Goal: Find specific page/section: Find specific page/section

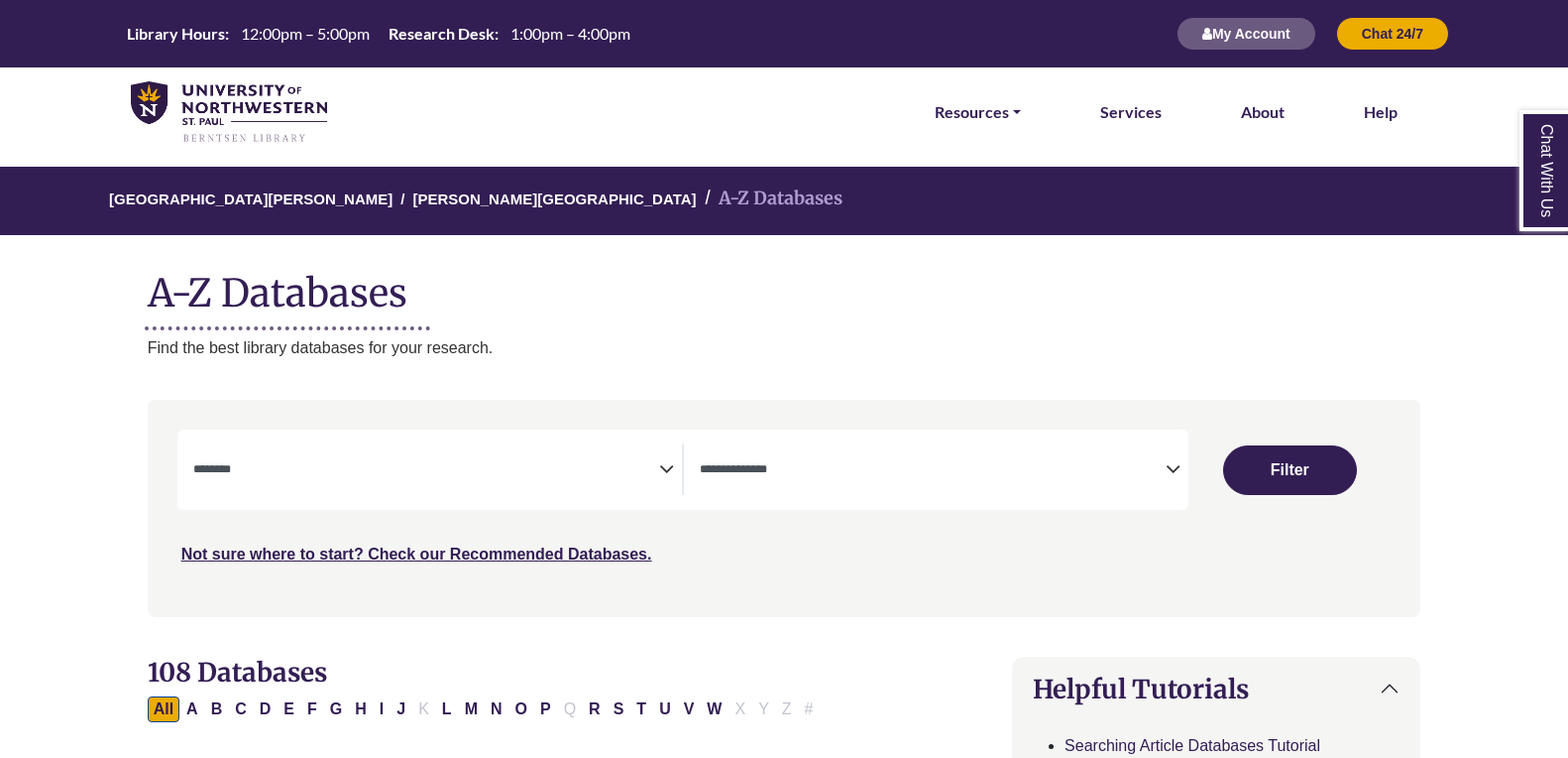
select select "Database Subject Filter"
select select "Database Types Filter"
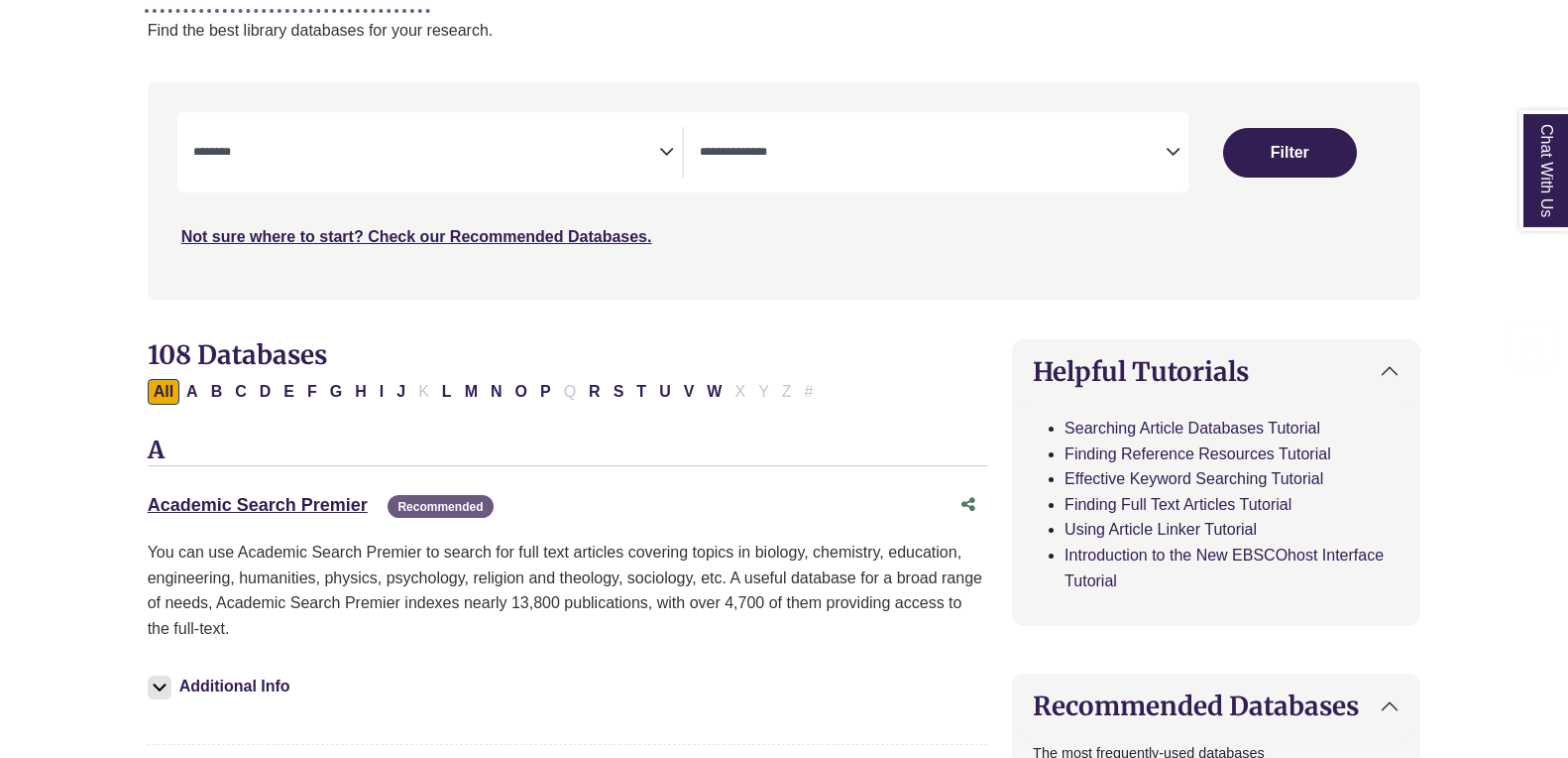
scroll to position [321, 0]
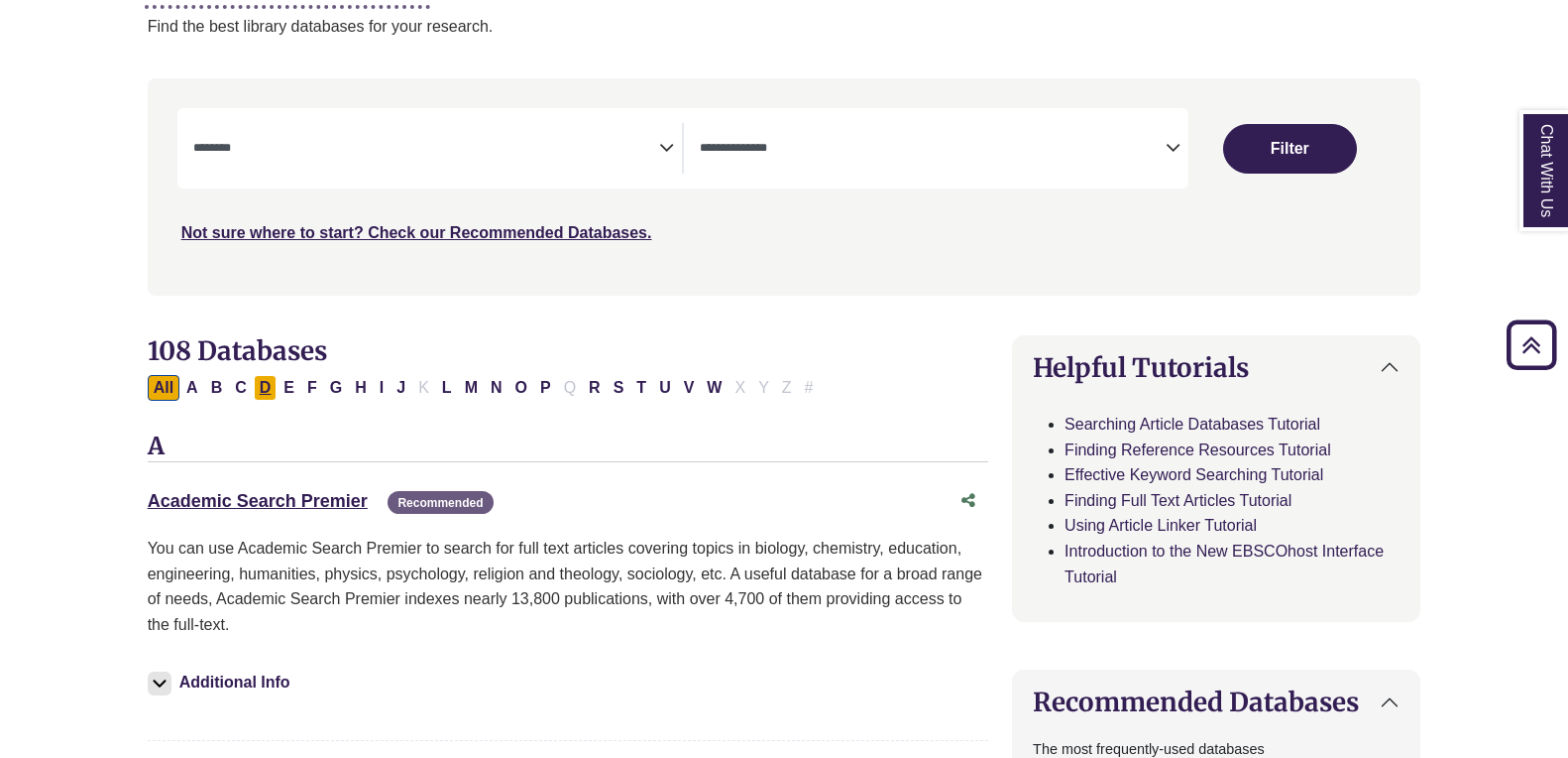
click at [260, 377] on button "D" at bounding box center [266, 388] width 24 height 26
select select "Database Subject Filter"
select select "Database Types Filter"
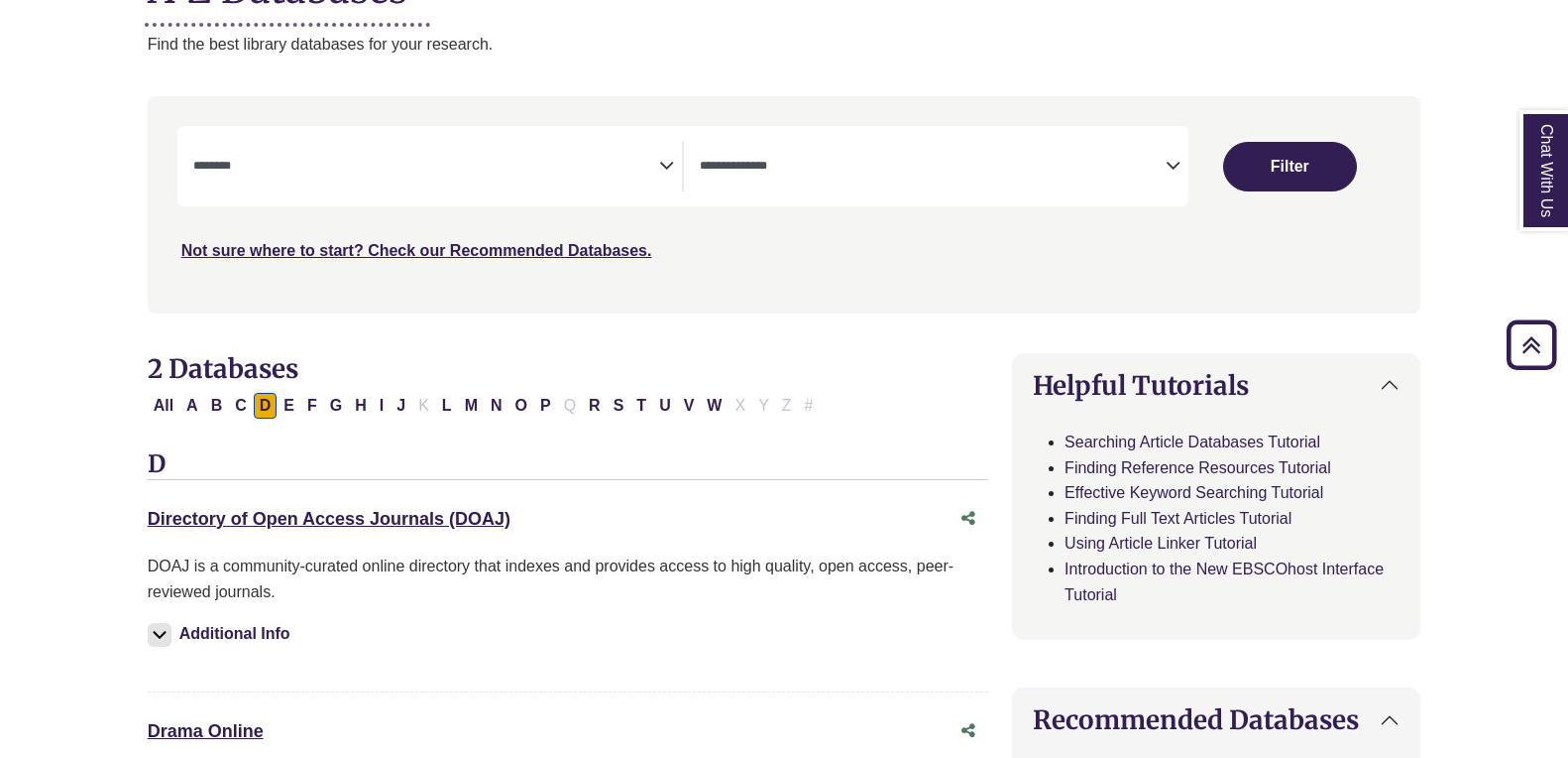
scroll to position [301, 0]
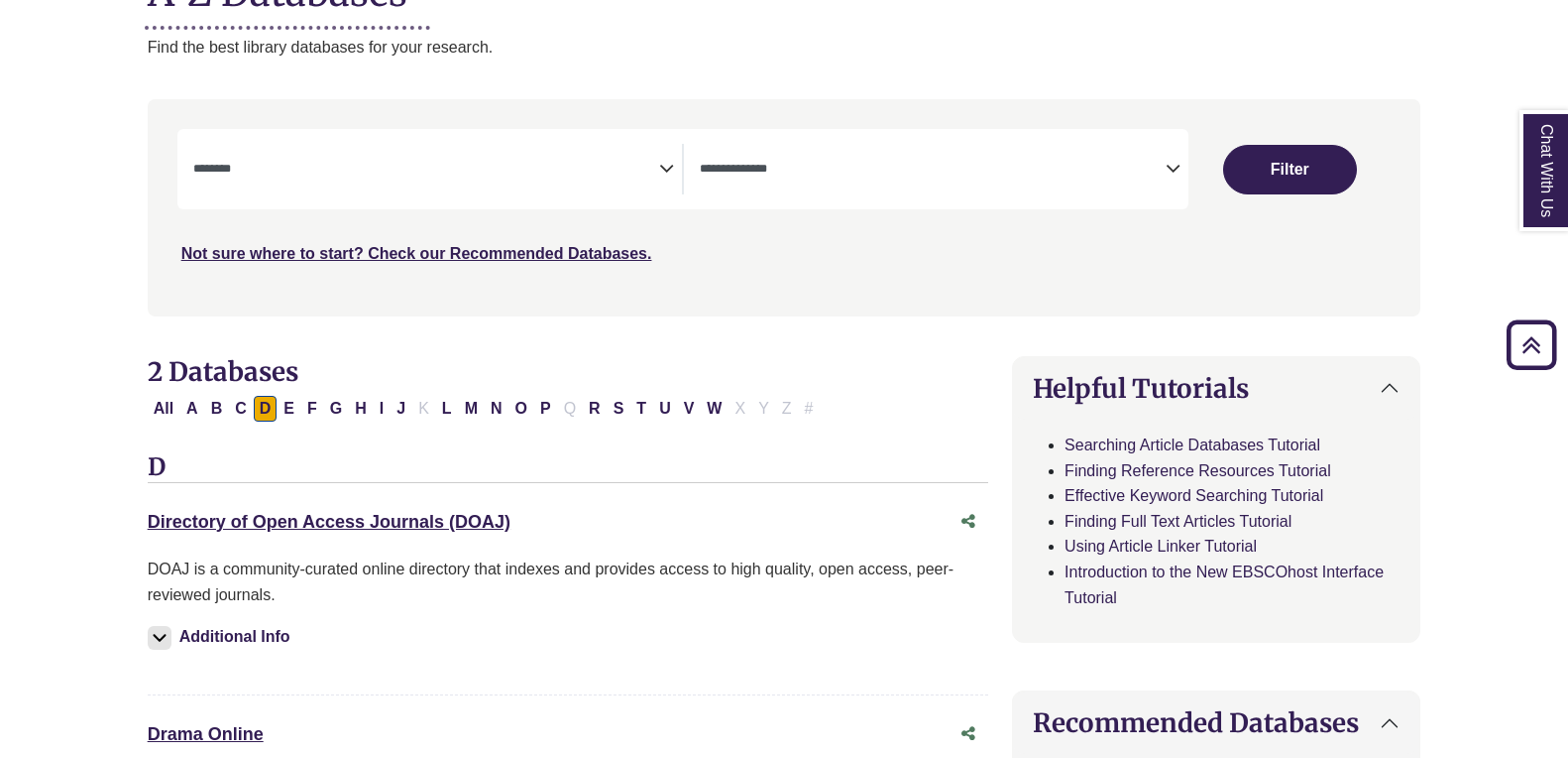
drag, startPoint x: 1023, startPoint y: 199, endPoint x: 879, endPoint y: 324, distance: 190.7
click at [879, 324] on div "**********" at bounding box center [784, 222] width 1297 height 246
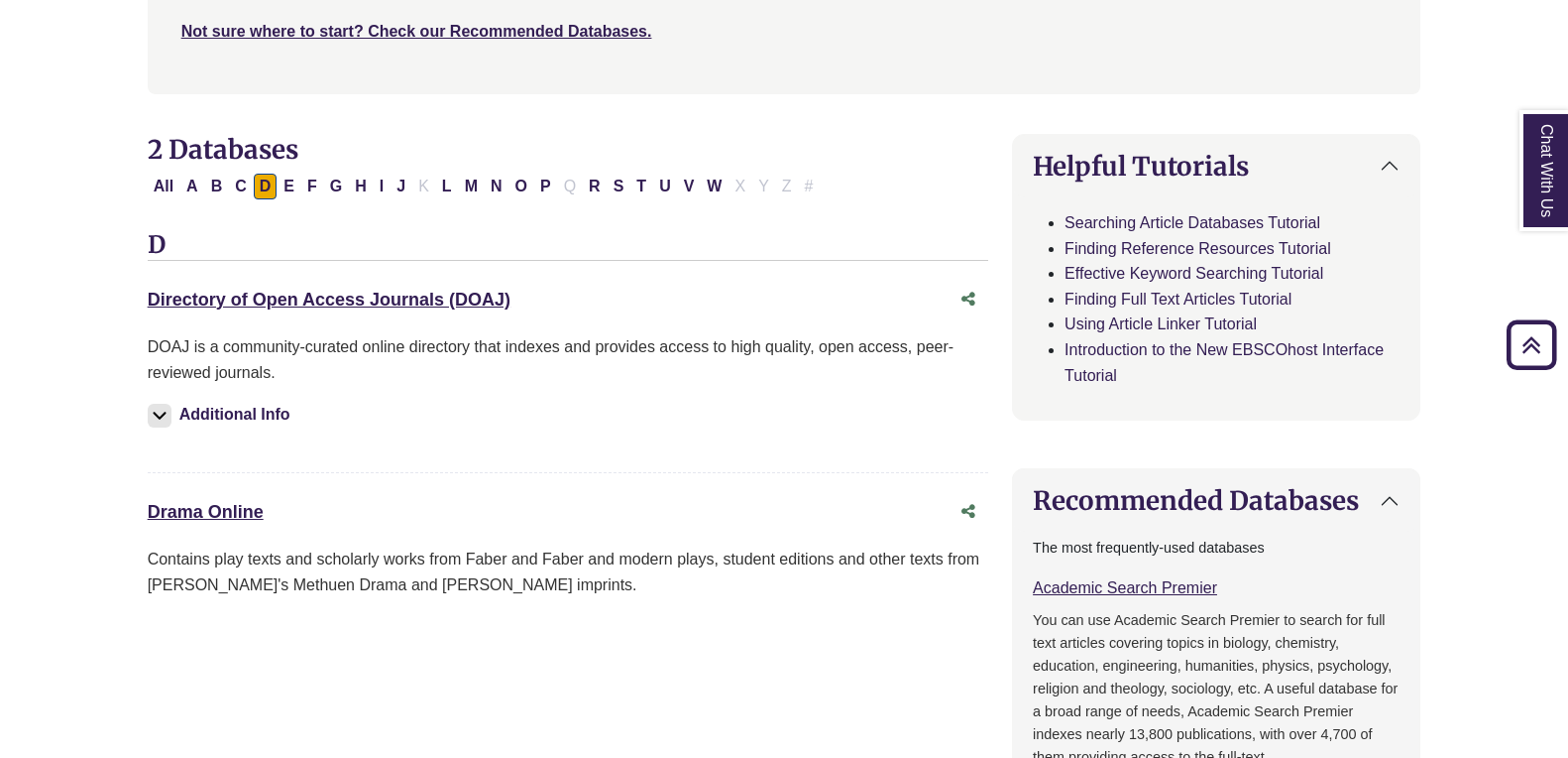
scroll to position [524, 0]
drag, startPoint x: 210, startPoint y: 498, endPoint x: 210, endPoint y: 509, distance: 11.0
click at [210, 509] on div "Drama Online This link opens in a new window" at bounding box center [548, 511] width 800 height 29
click at [213, 499] on div "Drama Online This link opens in a new window" at bounding box center [548, 511] width 800 height 29
click at [218, 509] on link "Drama Online This link opens in a new window" at bounding box center [206, 511] width 116 height 20
